Goal: Task Accomplishment & Management: Complete application form

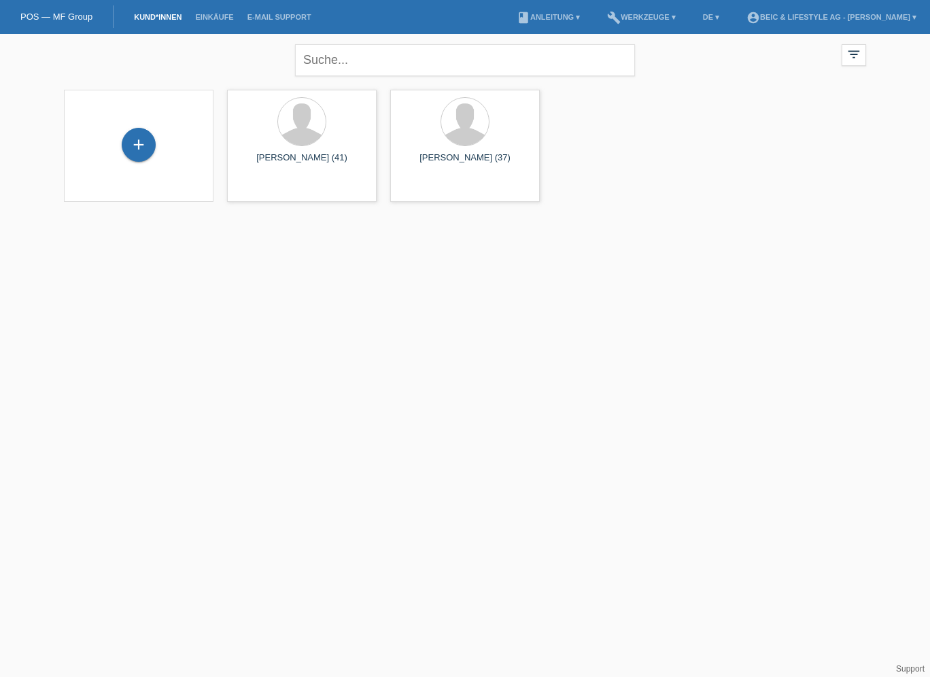
click at [140, 147] on div "+" at bounding box center [139, 145] width 34 height 34
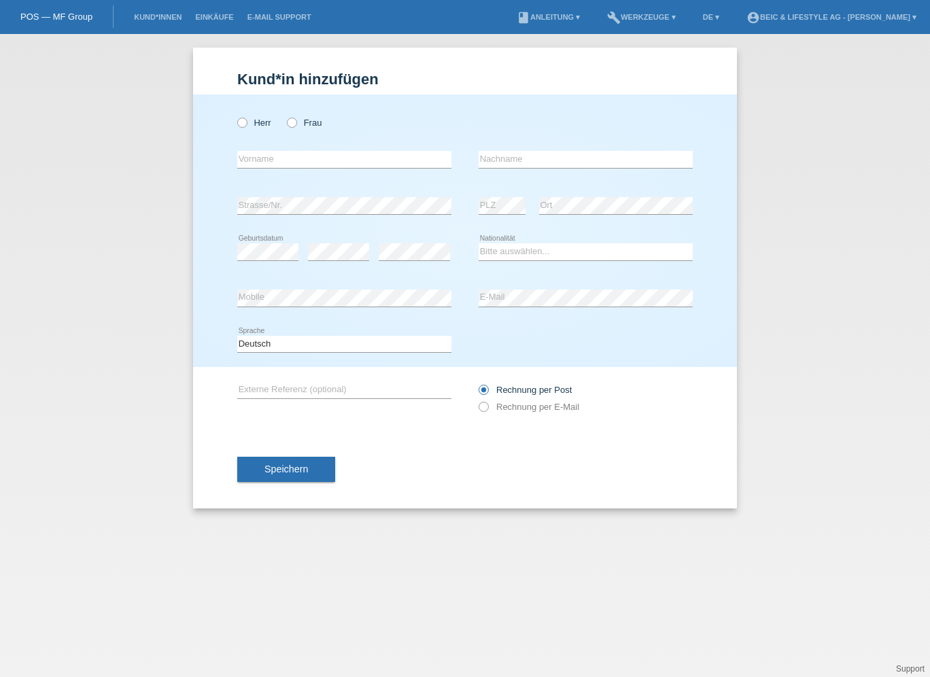
click at [236, 120] on div "Herr Frau error Vorname error" at bounding box center [465, 231] width 544 height 273
click at [235, 116] on icon at bounding box center [235, 116] width 0 height 0
click at [243, 126] on input "Herr" at bounding box center [241, 122] width 9 height 9
radio input "true"
click at [245, 162] on input "text" at bounding box center [344, 159] width 214 height 17
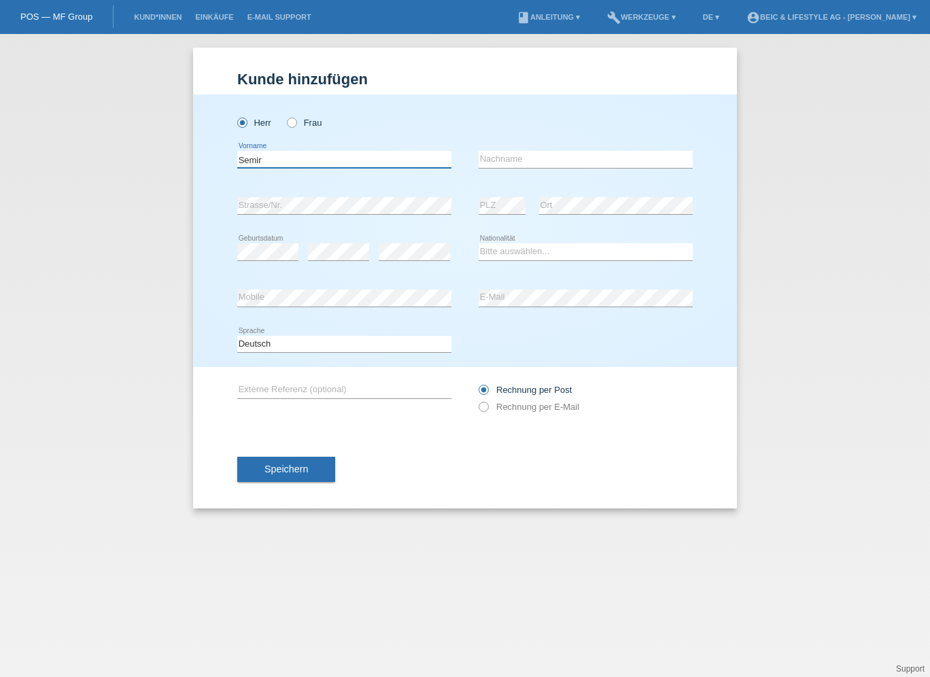
type input "Semir"
type input "Mujic"
click at [462, 205] on div "error Strasse/Nr. error PLZ error Ort" at bounding box center [465, 206] width 456 height 46
click at [521, 204] on div "error PLZ error Ort" at bounding box center [586, 206] width 214 height 46
click at [535, 241] on div "Bitte auswählen... Schweiz Deutschland Liechtenstein Österreich ------------ Af…" at bounding box center [586, 252] width 214 height 46
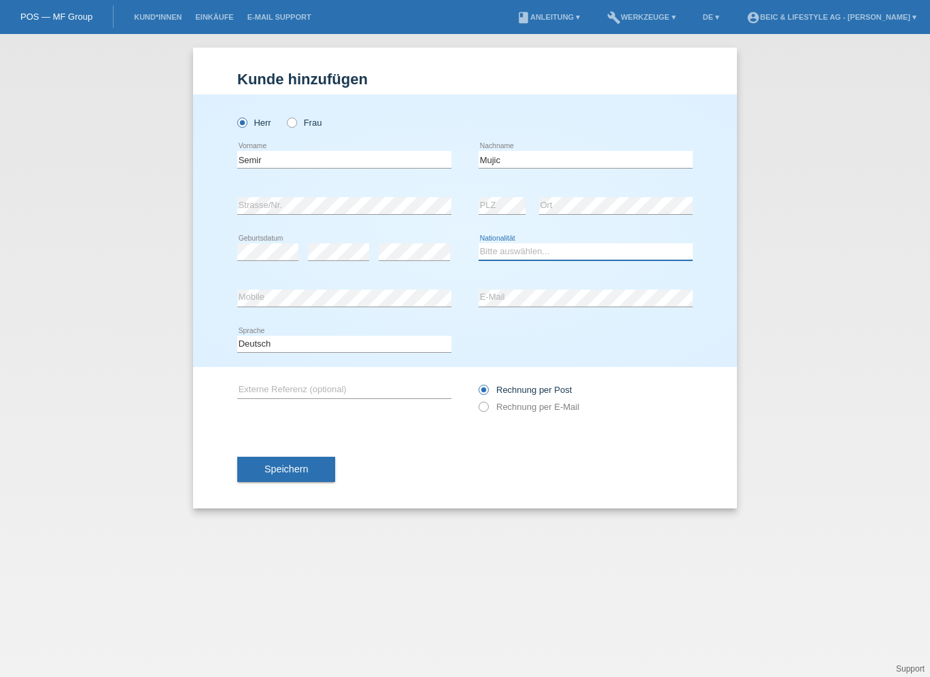
click at [539, 253] on select "Bitte auswählen... Schweiz Deutschland Liechtenstein Österreich ------------ Af…" at bounding box center [586, 251] width 214 height 16
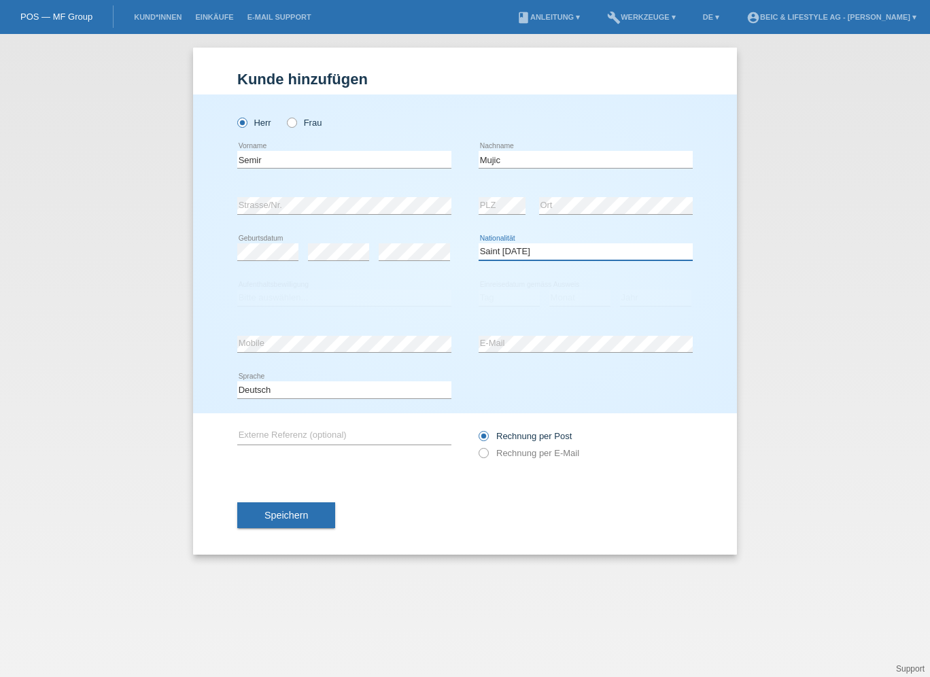
click at [541, 249] on select "Bitte auswählen... Schweiz Deutschland Liechtenstein Österreich ------------ Af…" at bounding box center [586, 251] width 214 height 16
click at [541, 250] on select "Bitte auswählen... Schweiz Deutschland Liechtenstein Österreich ------------ Af…" at bounding box center [586, 251] width 214 height 16
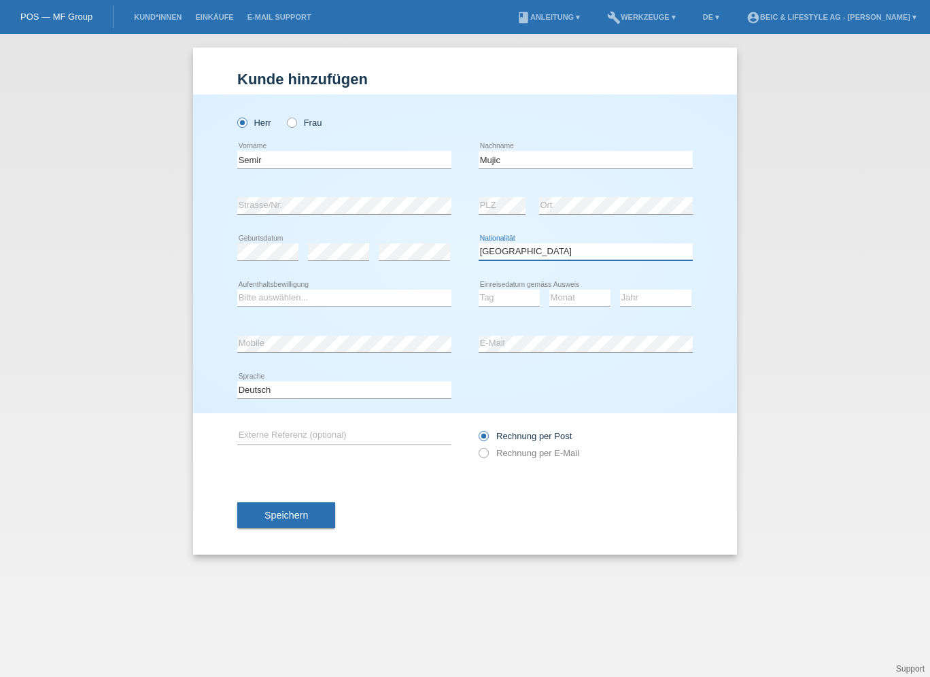
click at [555, 250] on select "Bitte auswählen... Schweiz Deutschland Liechtenstein Österreich ------------ Af…" at bounding box center [586, 251] width 214 height 16
click at [548, 250] on select "Bitte auswählen... Schweiz Deutschland Liechtenstein Österreich ------------ Af…" at bounding box center [586, 251] width 214 height 16
select select "HR"
click at [479, 243] on select "Bitte auswählen... Schweiz Deutschland Liechtenstein Österreich ------------ Af…" at bounding box center [586, 251] width 214 height 16
click at [340, 301] on select "Bitte auswählen... C B B - Flüchtlingsstatus Andere" at bounding box center [344, 298] width 214 height 16
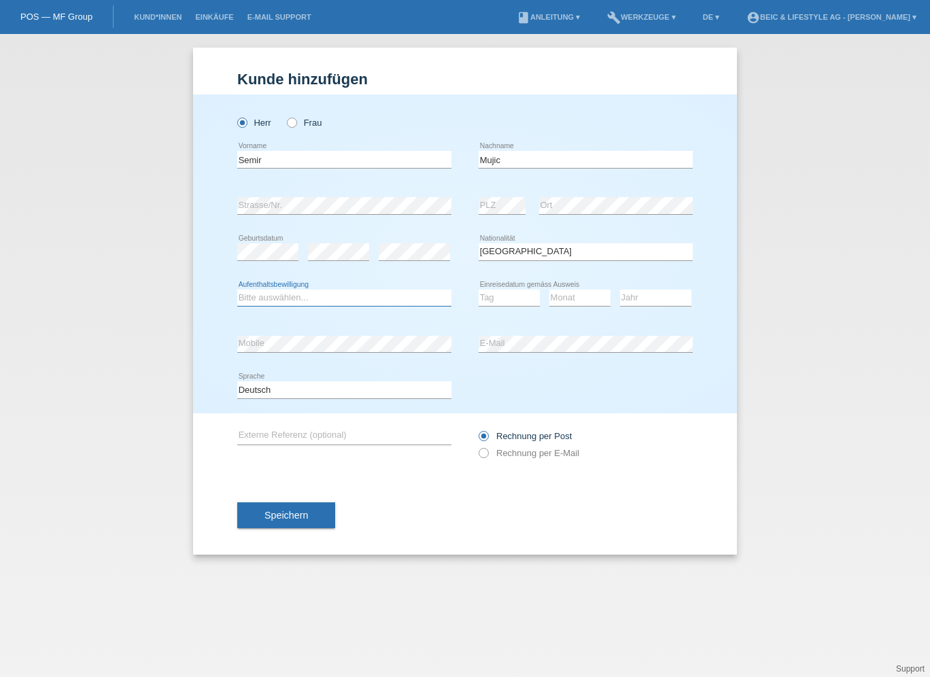
select select "C"
click at [237, 290] on select "Bitte auswählen... C B B - Flüchtlingsstatus Andere" at bounding box center [344, 298] width 214 height 16
click at [503, 257] on select "Bitte auswählen... Schweiz Deutschland Liechtenstein Österreich ------------ Af…" at bounding box center [586, 251] width 214 height 16
select select "BA"
click at [479, 243] on select "Bitte auswählen... Schweiz Deutschland Liechtenstein Österreich ------------ Af…" at bounding box center [586, 251] width 214 height 16
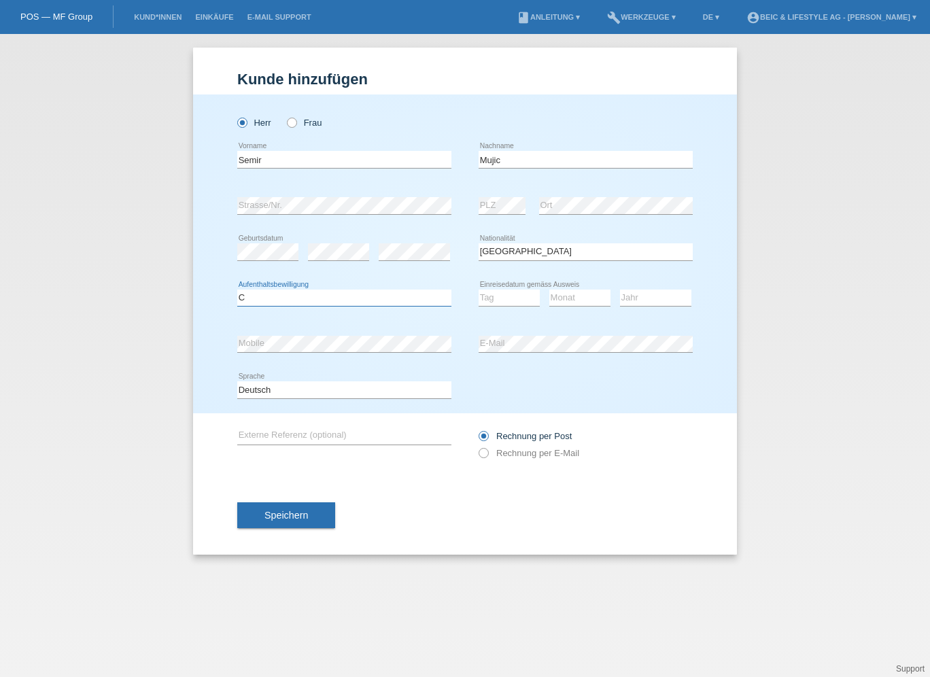
click at [354, 302] on select "Bitte auswählen... C B B - Flüchtlingsstatus Andere" at bounding box center [344, 298] width 214 height 16
click at [367, 299] on select "Bitte auswählen... C B B - Flüchtlingsstatus Andere" at bounding box center [344, 298] width 214 height 16
click at [500, 296] on select "Tag 01 02 03 04 05 06 07 08 09 10 11" at bounding box center [509, 298] width 61 height 16
click at [659, 296] on select "Jahr 2025 2024 2023 2022 2021 2020 2019 2018 2017 2016 2015 2014 2013 2012 2011…" at bounding box center [655, 298] width 71 height 16
click at [524, 299] on select "Tag 01 02 03 04 05 06 07 08 09 10 11" at bounding box center [509, 298] width 61 height 16
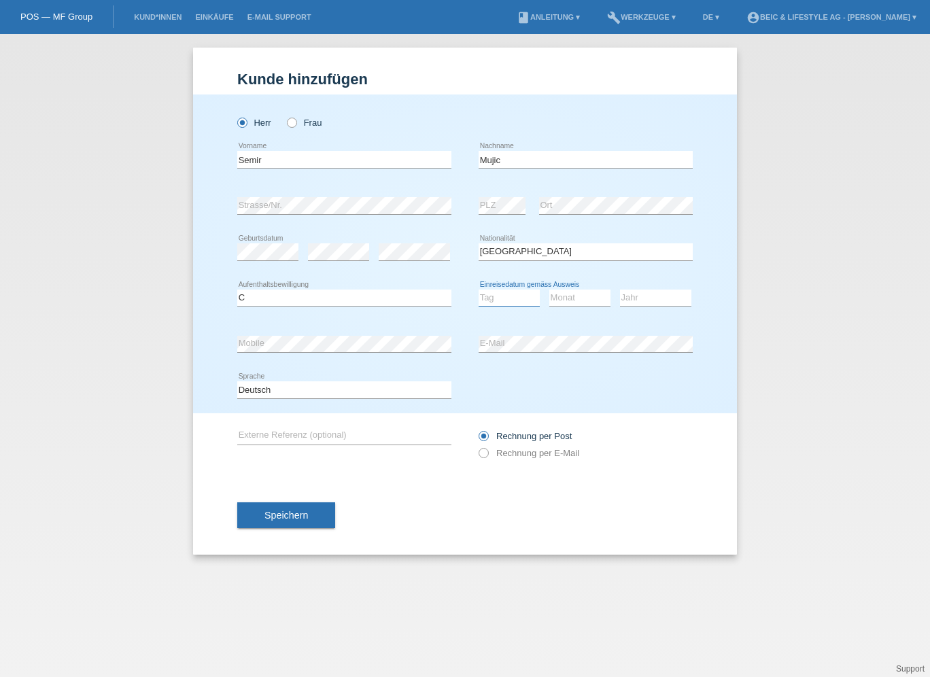
select select "01"
click at [479, 290] on select "Tag 01 02 03 04 05 06 07 08 09 10 11" at bounding box center [509, 298] width 61 height 16
click at [578, 294] on select "Monat 01 02 03 04 05 06 07 08 09 10 11" at bounding box center [579, 298] width 61 height 16
select select "08"
click at [549, 290] on select "Monat 01 02 03 04 05 06 07 08 09 10 11" at bounding box center [579, 298] width 61 height 16
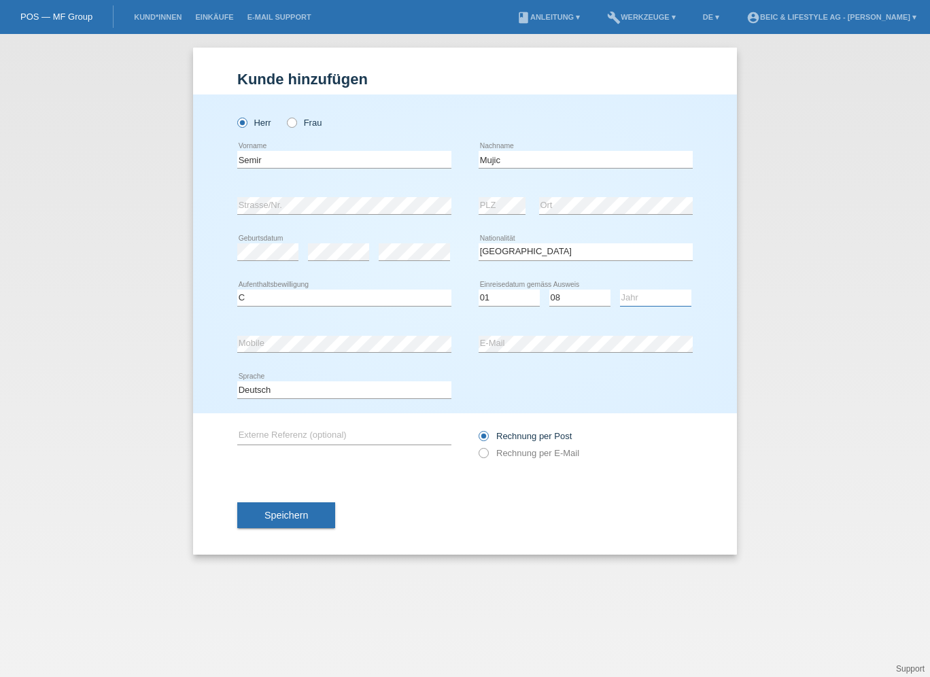
click at [664, 295] on select "Jahr 2025 2024 2023 2022 2021 2020 2019 2018 2017 2016 2015 2014 2013 2012 2011…" at bounding box center [655, 298] width 71 height 16
select select "1993"
click at [620, 290] on select "Jahr 2025 2024 2023 2022 2021 2020 2019 2018 2017 2016 2015 2014 2013 2012 2011…" at bounding box center [655, 298] width 71 height 16
click at [305, 511] on span "Speichern" at bounding box center [287, 515] width 44 height 11
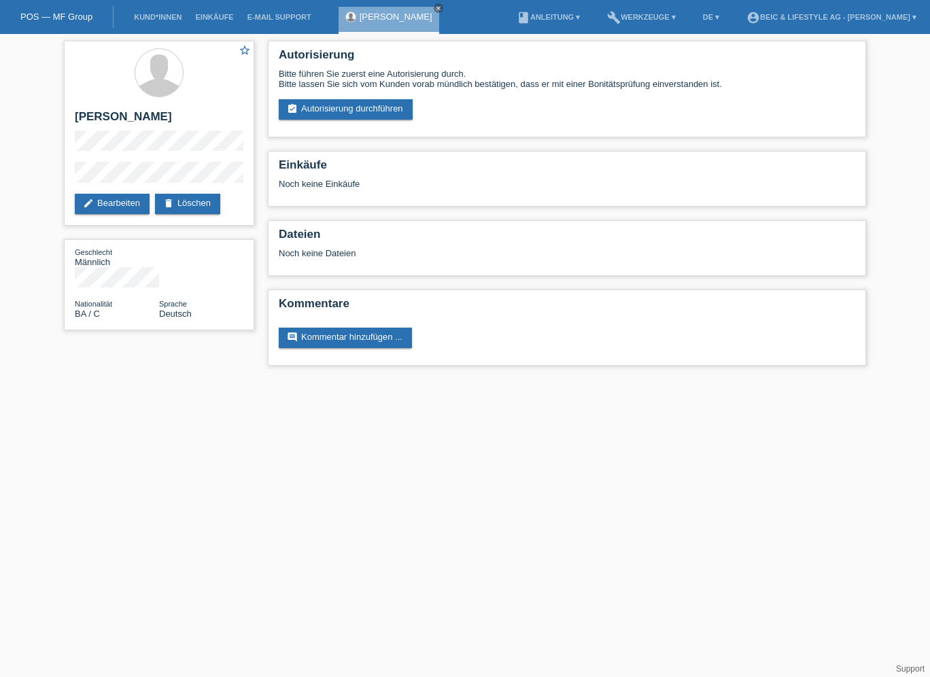
click at [356, 112] on link "assignment_turned_in Autorisierung durchführen" at bounding box center [346, 109] width 134 height 20
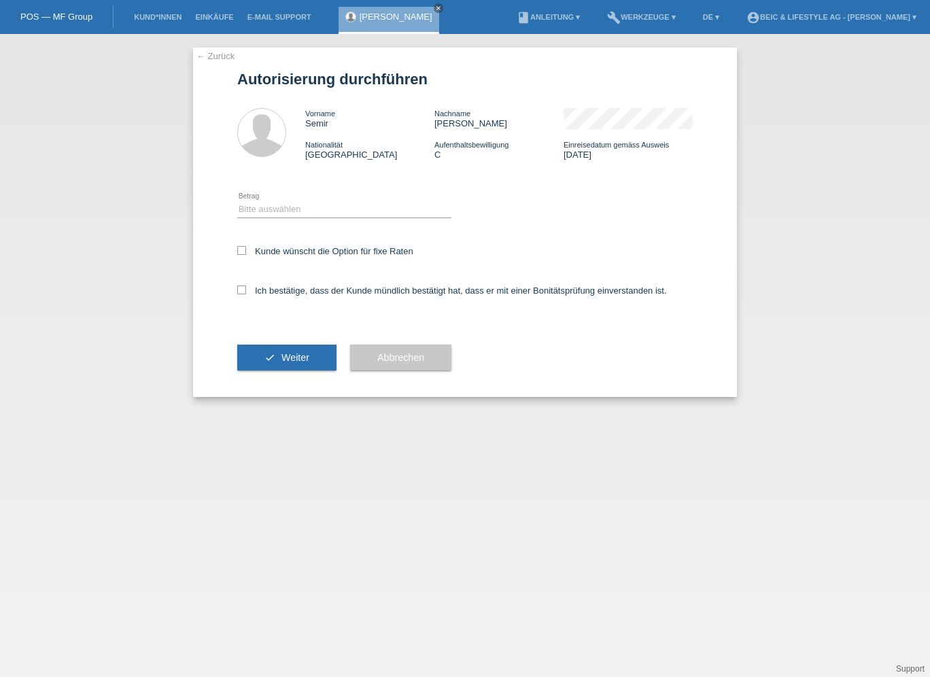
click at [240, 243] on div "Kunde wünscht die Option für fixe Raten" at bounding box center [465, 252] width 456 height 39
click at [241, 251] on icon at bounding box center [241, 250] width 9 height 9
click at [241, 251] on input "Kunde wünscht die Option für fixe Raten" at bounding box center [241, 250] width 9 height 9
checkbox input "true"
click at [242, 292] on icon at bounding box center [241, 290] width 9 height 9
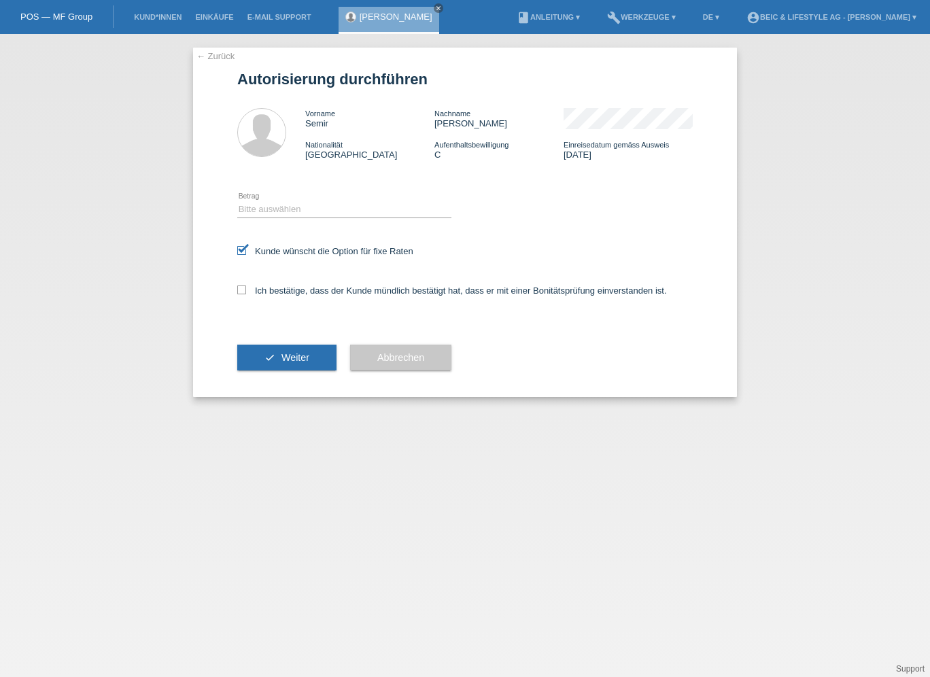
click at [242, 292] on input "Ich bestätige, dass der Kunde mündlich bestätigt hat, dass er mit einer Bonität…" at bounding box center [241, 290] width 9 height 9
checkbox input "true"
click at [289, 207] on select "Bitte auswählen CHF 1.00 - CHF 499.00 CHF 500.00 - CHF 1'999.00 CHF 2'000.00 - …" at bounding box center [344, 209] width 214 height 16
select select "3"
click at [237, 201] on select "Bitte auswählen CHF 1.00 - CHF 499.00 CHF 500.00 - CHF 1'999.00 CHF 2'000.00 - …" at bounding box center [344, 209] width 214 height 16
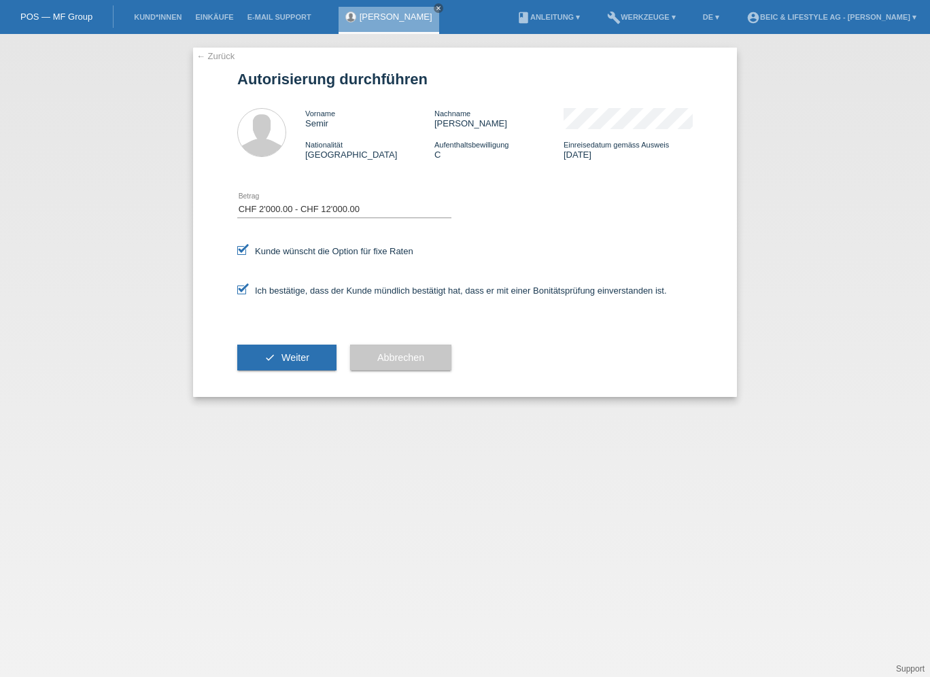
click at [294, 360] on span "Weiter" at bounding box center [296, 357] width 28 height 11
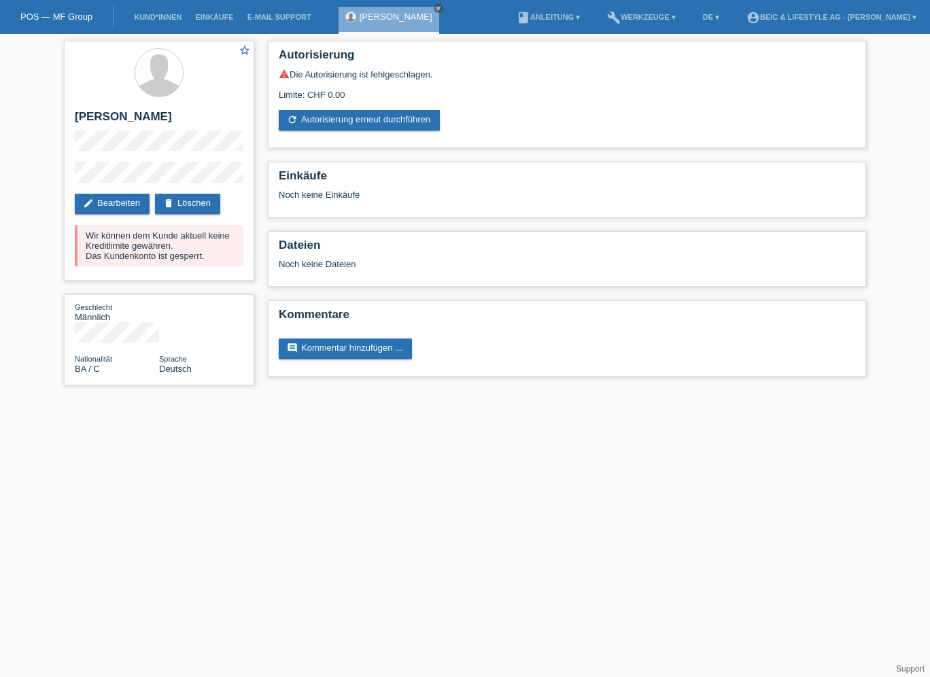
click at [386, 121] on link "refresh Autorisierung erneut durchführen" at bounding box center [359, 120] width 161 height 20
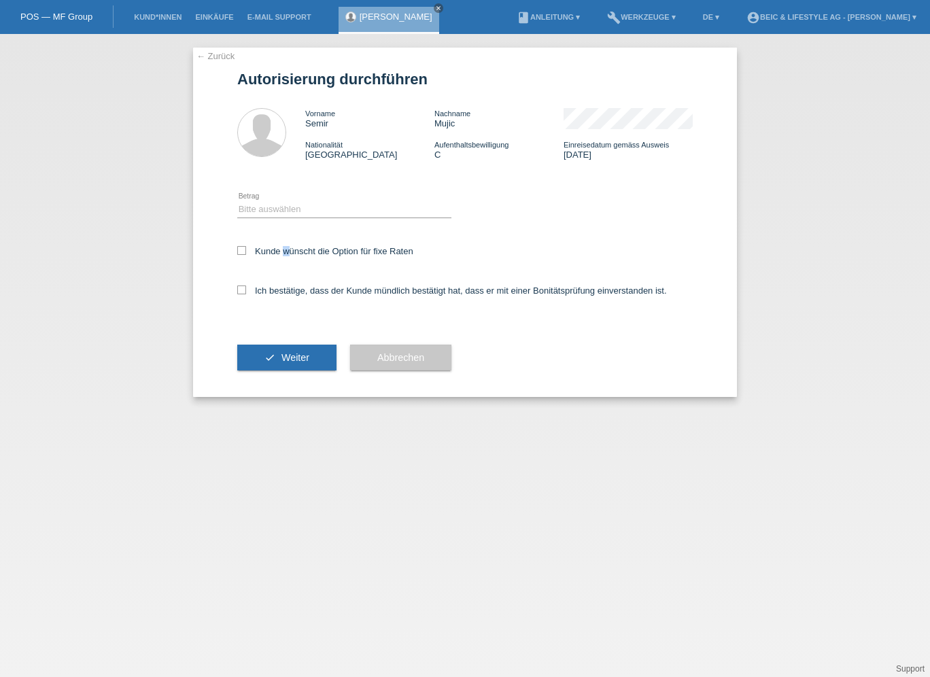
click at [282, 250] on label "Kunde wünscht die Option für fixe Raten" at bounding box center [325, 251] width 176 height 10
click at [240, 251] on icon at bounding box center [241, 250] width 9 height 9
click at [240, 251] on input "Kunde wünscht die Option für fixe Raten" at bounding box center [241, 250] width 9 height 9
checkbox input "true"
click at [245, 294] on icon at bounding box center [241, 290] width 9 height 9
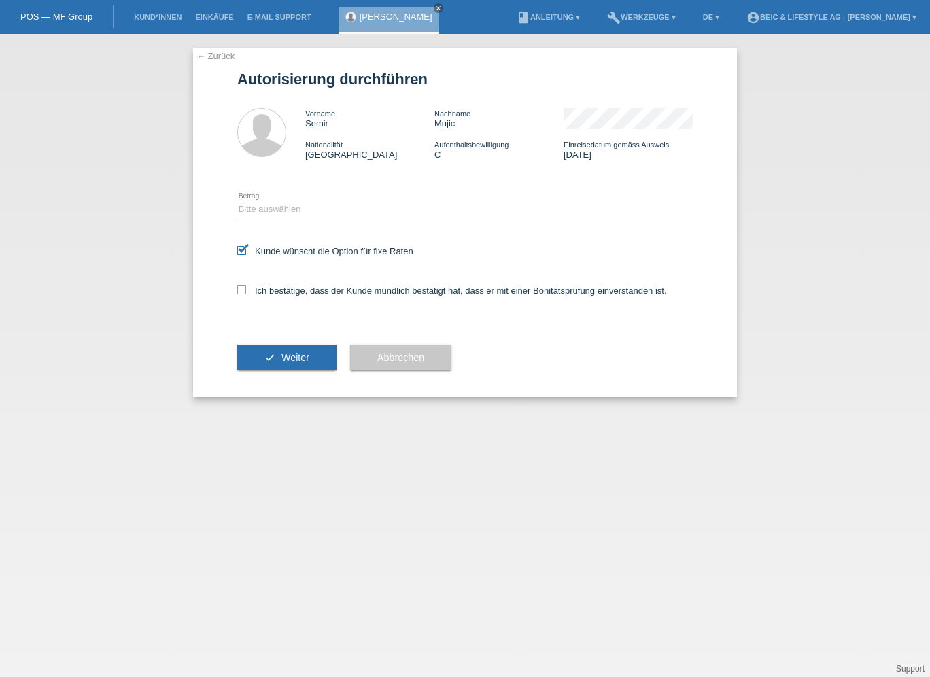
click at [245, 294] on input "Ich bestätige, dass der Kunde mündlich bestätigt hat, dass er mit einer Bonität…" at bounding box center [241, 290] width 9 height 9
checkbox input "true"
click at [277, 204] on select "Bitte auswählen CHF 1.00 - CHF 499.00 CHF 500.00 - CHF 1'999.00 CHF 2'000.00 - …" at bounding box center [344, 209] width 214 height 16
select select "3"
click at [237, 201] on select "Bitte auswählen CHF 1.00 - CHF 499.00 CHF 500.00 - CHF 1'999.00 CHF 2'000.00 - …" at bounding box center [344, 209] width 214 height 16
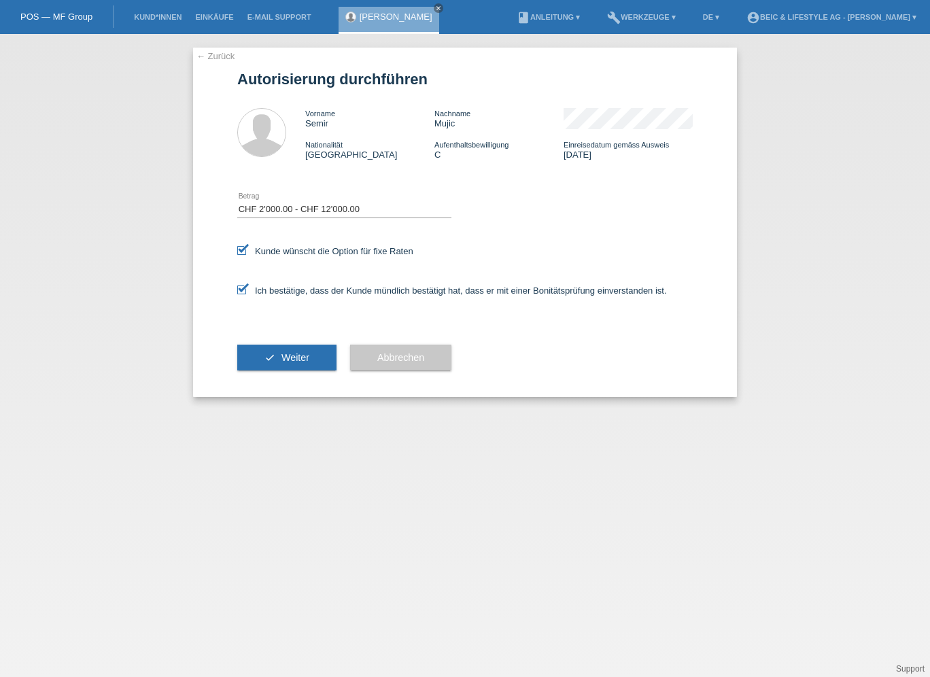
click at [296, 359] on span "Weiter" at bounding box center [296, 357] width 28 height 11
